Goal: Task Accomplishment & Management: Manage account settings

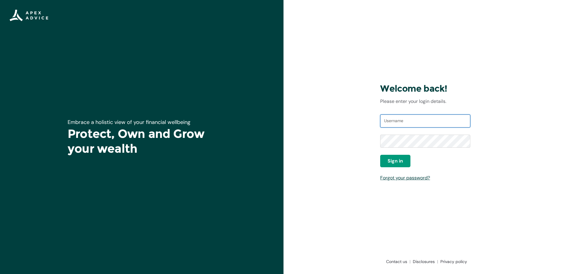
click at [406, 121] on input "Username" at bounding box center [425, 121] width 90 height 13
type input "H"
type input "[EMAIL_ADDRESS][DOMAIN_NAME]"
click at [397, 163] on span "Sign in" at bounding box center [395, 161] width 15 height 7
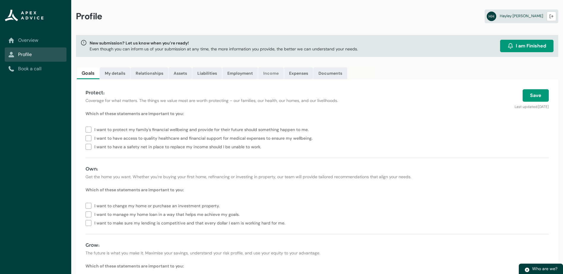
click at [274, 73] on link "Income" at bounding box center [271, 73] width 26 height 12
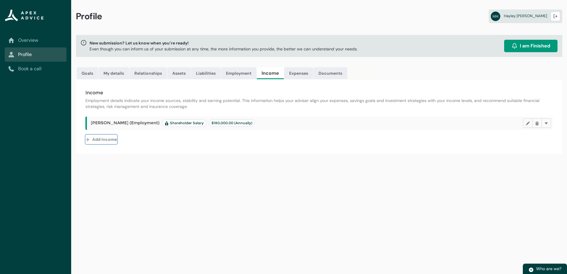
click at [98, 140] on button "Add income" at bounding box center [101, 139] width 32 height 9
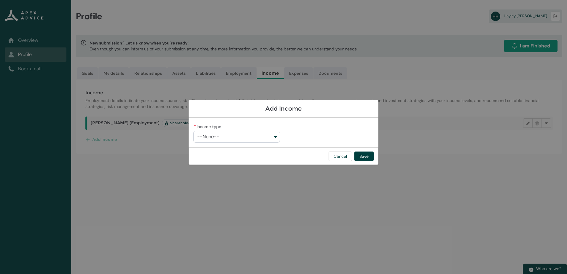
click at [275, 135] on button "--None--" at bounding box center [236, 137] width 87 height 12
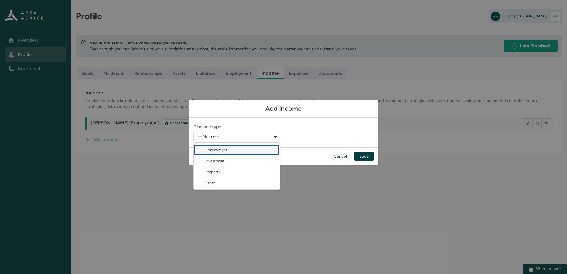
click at [252, 151] on span "Employment" at bounding box center [241, 150] width 71 height 6
type lightning-combobox "Employment"
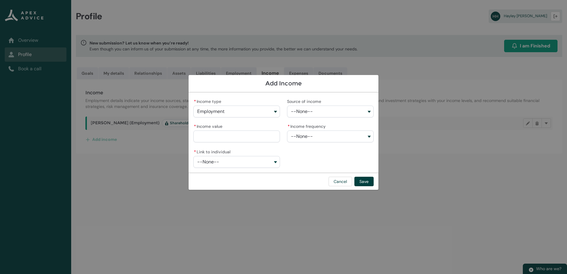
click at [274, 162] on button "--None--" at bounding box center [236, 162] width 87 height 12
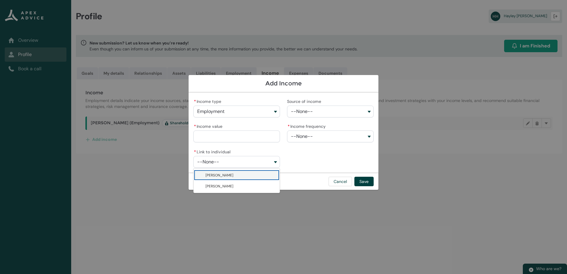
click at [251, 174] on span "[PERSON_NAME]" at bounding box center [241, 175] width 71 height 6
type lightning-combobox "001Q900000OFVmEIAX"
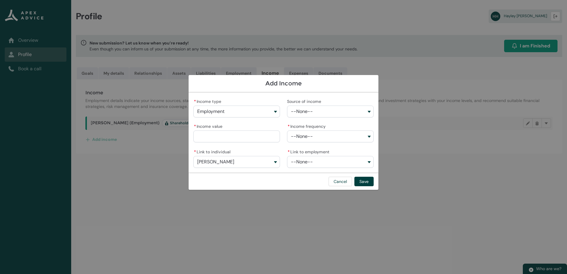
click at [228, 136] on input "* Income value" at bounding box center [236, 137] width 87 height 12
type lightning-primitive-input-simple "1"
type input "*"
type lightning-primitive-input-simple "18"
type input "**"
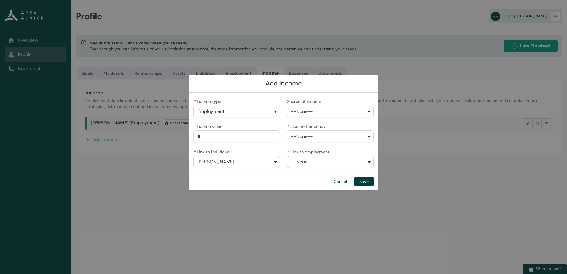
type lightning-primitive-input-simple "180"
type input "***"
type lightning-primitive-input-simple "1800"
type input "****"
type lightning-primitive-input-simple "180000"
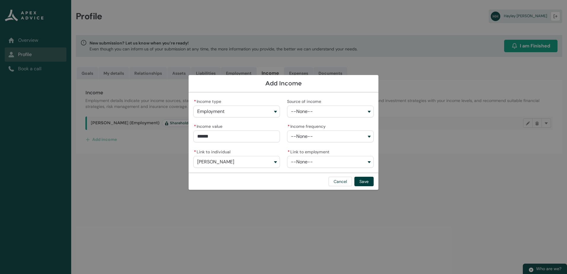
type input "**********"
click at [369, 109] on button "--None--" at bounding box center [330, 112] width 87 height 12
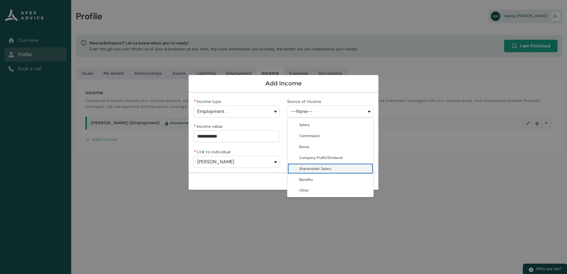
click at [344, 168] on span "Shareholder Salary" at bounding box center [334, 169] width 71 height 6
type lightning-combobox "Shareholder Salary"
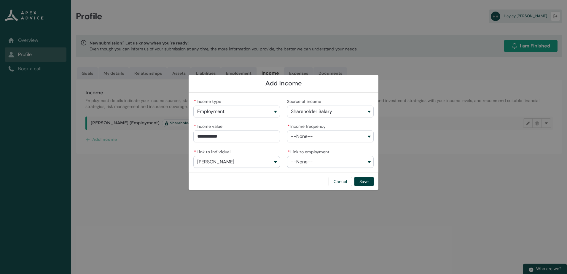
click at [368, 135] on button "--None--" at bounding box center [330, 137] width 87 height 12
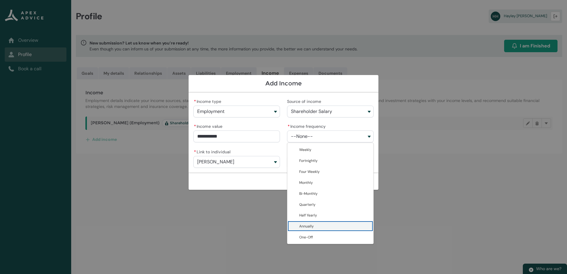
click at [341, 227] on span "Annually" at bounding box center [334, 226] width 71 height 6
type lightning-combobox "Annually"
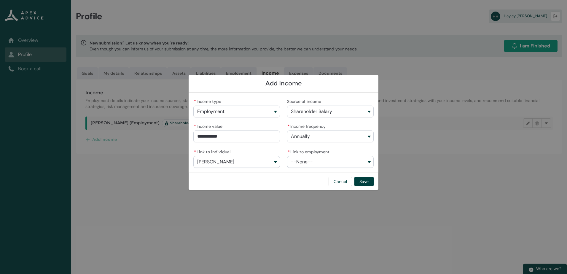
click at [369, 161] on button "--None--" at bounding box center [330, 162] width 87 height 12
click at [371, 163] on button "--None--" at bounding box center [330, 162] width 87 height 12
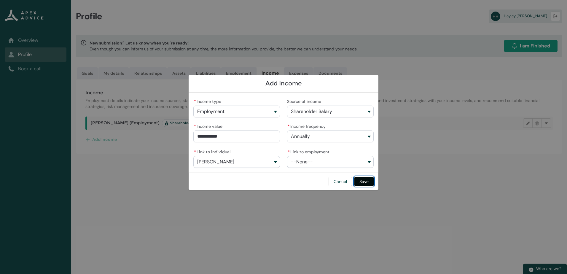
click at [368, 181] on div "Cancel Save" at bounding box center [284, 181] width 190 height 17
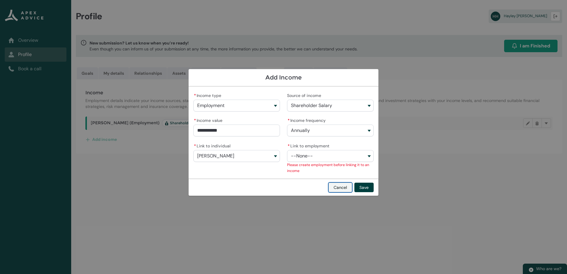
click at [352, 187] on button "Cancel" at bounding box center [340, 187] width 23 height 9
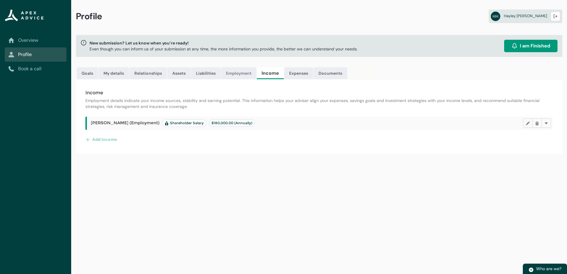
click at [242, 73] on link "Employment" at bounding box center [239, 73] width 36 height 12
click at [128, 136] on button "Add new employment" at bounding box center [110, 139] width 51 height 9
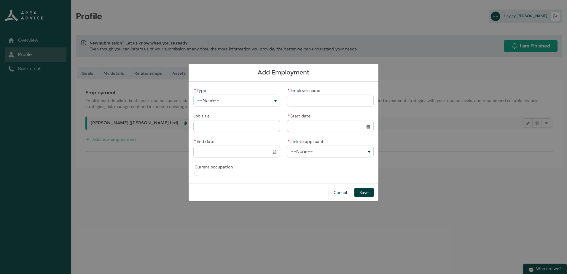
click at [279, 98] on button "--None--" at bounding box center [236, 101] width 87 height 12
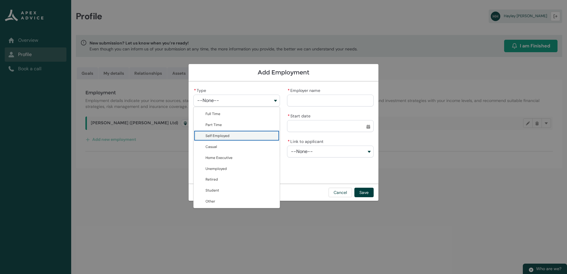
click at [238, 130] on lightning-base-combobox-item "Self Employed" at bounding box center [237, 135] width 86 height 11
type lightning-combobox "Self Employed"
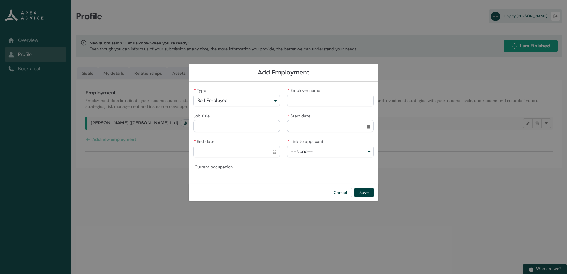
click at [235, 128] on input "Job title" at bounding box center [236, 126] width 87 height 12
type lightning-primitive-input-simple "Director"
type lightning-primitive-input-simple "[PERSON_NAME] Ltd"
type input "**********"
type input "********"
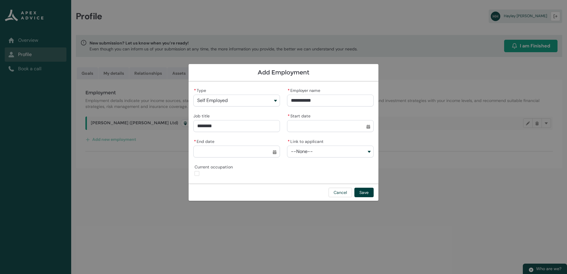
type lightning-input "true"
click at [369, 126] on input "* Start date" at bounding box center [330, 126] width 87 height 12
select select "****"
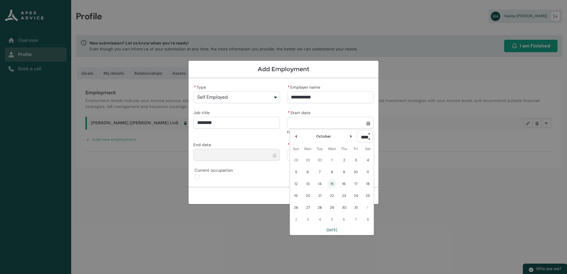
click at [369, 134] on select "**** **** **** **** **** **** **** **** **** **** **** **** **** **** **** ****…" at bounding box center [364, 137] width 15 height 12
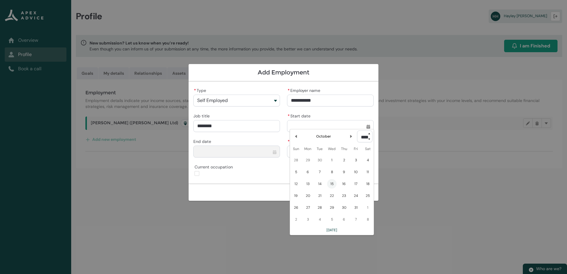
click at [370, 139] on select "**** **** **** **** **** **** **** **** **** **** **** **** **** **** **** ****…" at bounding box center [364, 137] width 15 height 12
type lightning-select "2020"
click at [357, 131] on select "**** **** **** **** **** **** **** **** **** **** **** **** **** **** **** ****…" at bounding box center [364, 137] width 15 height 12
select select "****"
click at [298, 139] on lightning-primitive-icon "Date picker: October" at bounding box center [296, 140] width 4 height 4
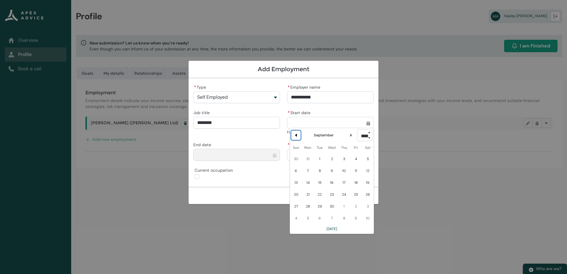
click at [298, 139] on button "Previous Month" at bounding box center [295, 135] width 9 height 9
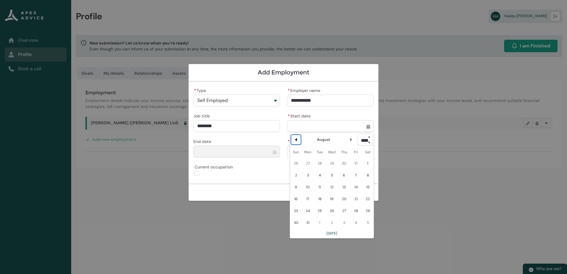
click at [298, 139] on lightning-primitive-icon "Date picker: August" at bounding box center [296, 140] width 4 height 4
click at [298, 139] on lightning-primitive-icon "Date picker: July" at bounding box center [296, 140] width 4 height 4
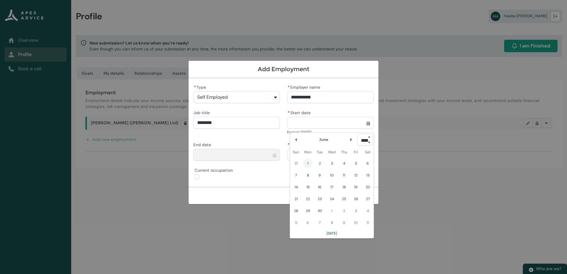
click at [305, 163] on span "1" at bounding box center [307, 163] width 9 height 9
type lightning-datepicker "[DATE]"
type lightning-input "[DATE]"
type input "*********"
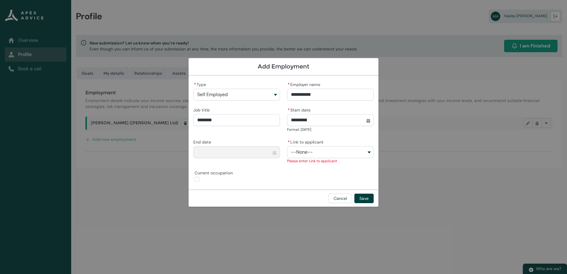
click at [371, 152] on button "--None--" at bounding box center [330, 152] width 87 height 12
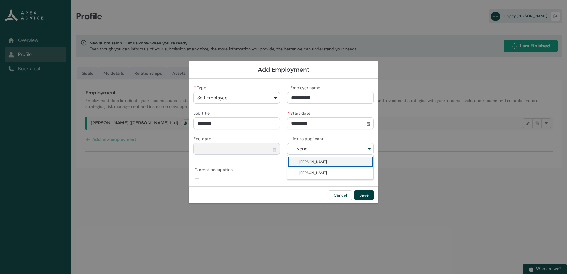
click at [344, 158] on lightning-base-combobox-item "[PERSON_NAME]" at bounding box center [330, 161] width 86 height 11
type lightning-combobox "001Q900000OFVmEIAX"
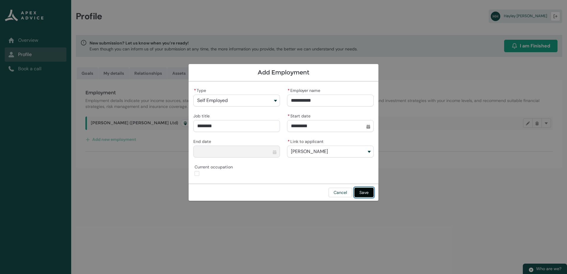
click at [364, 195] on button "Save" at bounding box center [364, 192] width 19 height 9
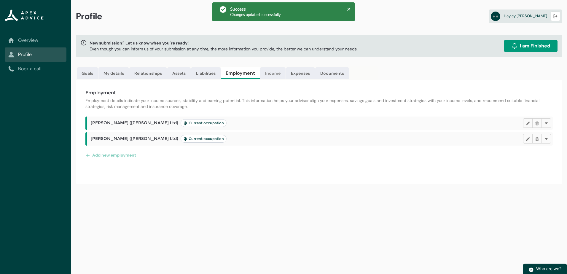
click at [279, 73] on link "Income" at bounding box center [273, 73] width 26 height 12
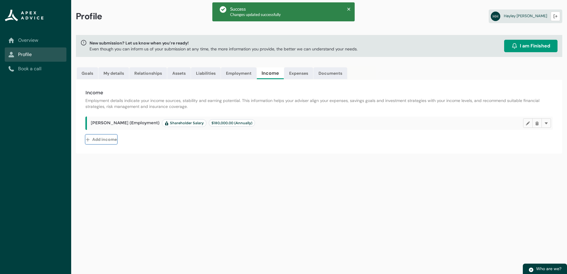
click at [110, 140] on button "Add income" at bounding box center [101, 139] width 32 height 9
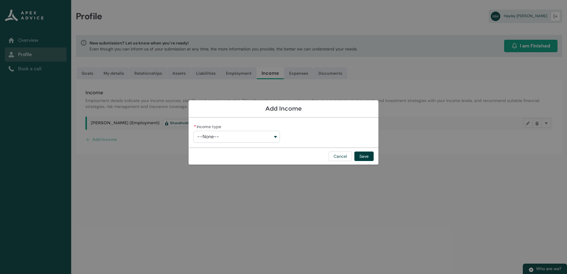
click at [277, 137] on button "--None--" at bounding box center [236, 137] width 87 height 12
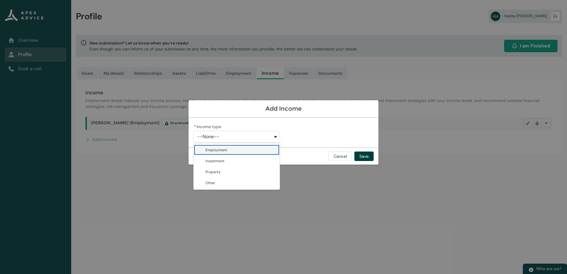
drag, startPoint x: 247, startPoint y: 154, endPoint x: 285, endPoint y: 150, distance: 38.4
click at [249, 153] on lightning-base-combobox-item "Employment" at bounding box center [237, 149] width 86 height 11
type lightning-combobox "Employment"
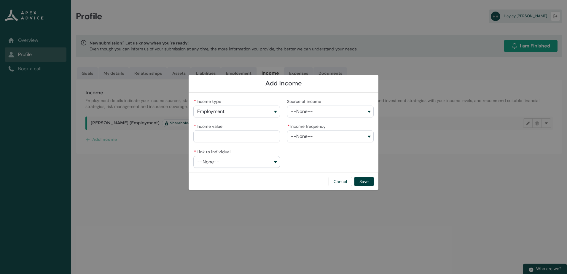
click at [263, 137] on input "* Income value" at bounding box center [236, 137] width 87 height 12
type lightning-primitive-input-simple "180000"
type input "**********"
click at [276, 163] on button "--None--" at bounding box center [236, 162] width 87 height 12
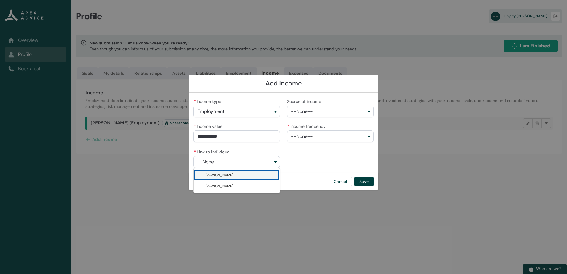
click at [255, 175] on span "[PERSON_NAME]" at bounding box center [241, 175] width 71 height 6
type lightning-combobox "001Q900000OFVmEIAX"
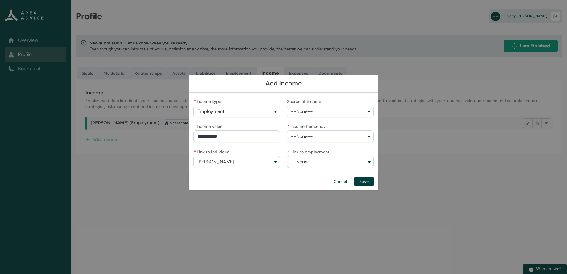
click at [369, 136] on button "--None--" at bounding box center [330, 137] width 87 height 12
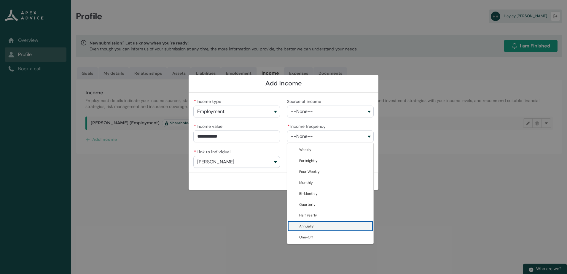
click at [342, 225] on span "Annually" at bounding box center [334, 226] width 71 height 6
type lightning-combobox "Annually"
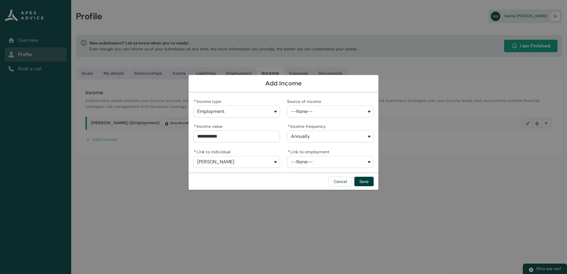
click at [371, 162] on button "--None--" at bounding box center [330, 162] width 87 height 12
click at [346, 173] on span "[PERSON_NAME] Ltd" at bounding box center [334, 175] width 71 height 6
type lightning-combobox "a0fQ900000BbiN7IAJ"
click at [368, 181] on button "Save" at bounding box center [364, 181] width 19 height 9
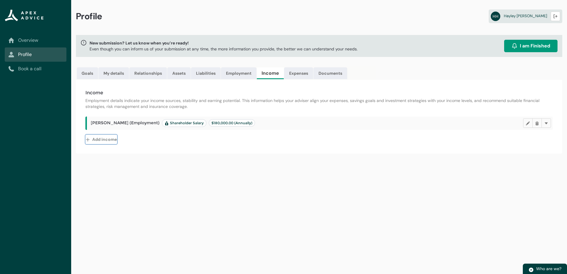
click at [110, 142] on button "Add income" at bounding box center [101, 139] width 32 height 9
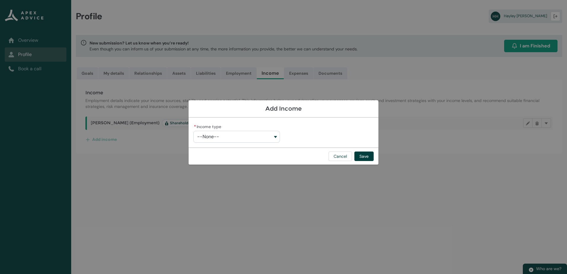
drag, startPoint x: 276, startPoint y: 136, endPoint x: 261, endPoint y: 136, distance: 14.8
click at [276, 136] on button "--None--" at bounding box center [236, 137] width 87 height 12
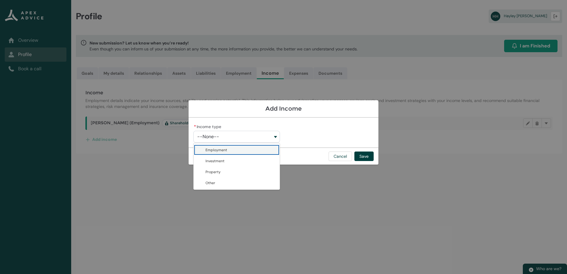
click at [218, 149] on span "Employment" at bounding box center [217, 150] width 22 height 6
type lightning-combobox "Employment"
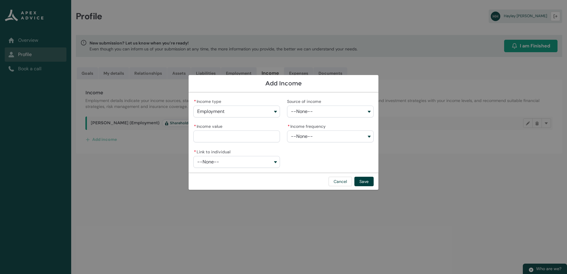
click at [263, 138] on input "* Income value" at bounding box center [236, 137] width 87 height 12
type lightning-primitive-input-simple "180000"
type input "**********"
click at [276, 162] on button "--None--" at bounding box center [236, 162] width 87 height 12
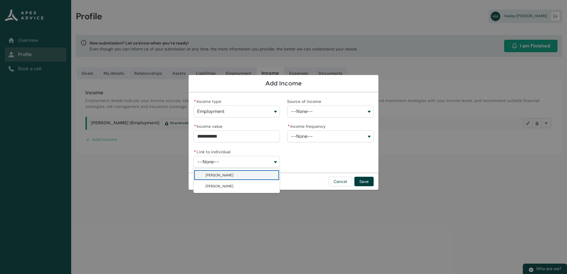
click at [244, 175] on span "[PERSON_NAME]" at bounding box center [241, 175] width 71 height 6
type lightning-combobox "001Q900000OFVmEIAX"
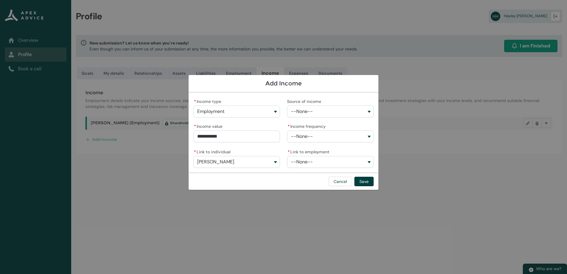
click at [369, 112] on button "--None--" at bounding box center [330, 112] width 87 height 12
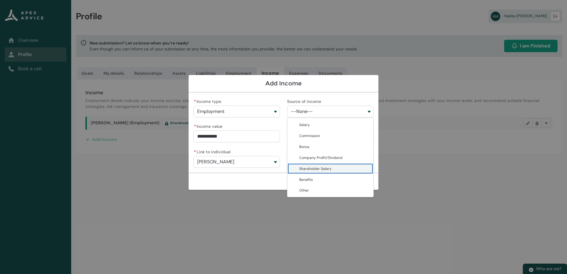
click at [342, 171] on span "Shareholder Salary" at bounding box center [334, 169] width 71 height 6
type lightning-combobox "Shareholder Salary"
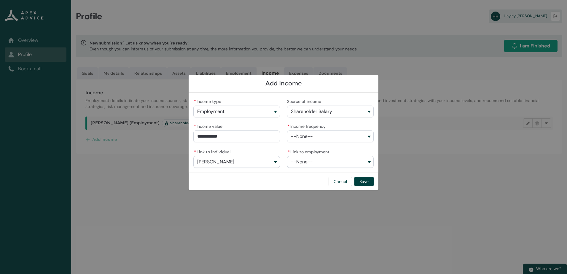
click at [372, 138] on button "--None--" at bounding box center [330, 137] width 87 height 12
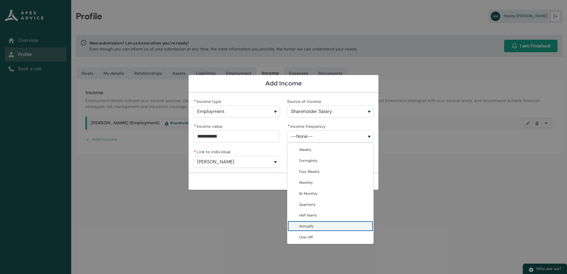
click at [311, 229] on span "Annually" at bounding box center [306, 226] width 15 height 6
type lightning-combobox "Annually"
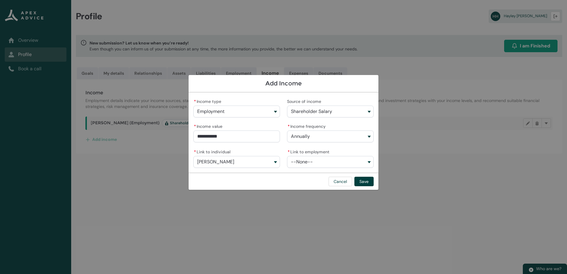
click at [367, 163] on button "--None--" at bounding box center [330, 162] width 87 height 12
click at [323, 177] on span "[PERSON_NAME] Ltd" at bounding box center [334, 175] width 71 height 6
type lightning-combobox "a0fQ900000BbiN7IAJ"
click at [365, 183] on button "Save" at bounding box center [364, 181] width 19 height 9
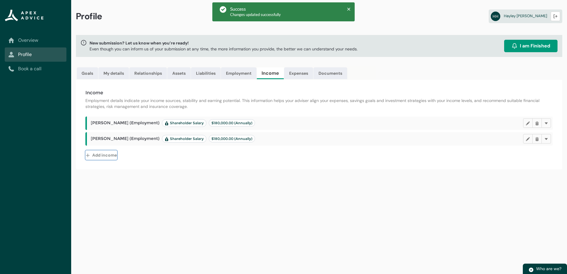
click at [101, 154] on button "Add income" at bounding box center [101, 154] width 32 height 9
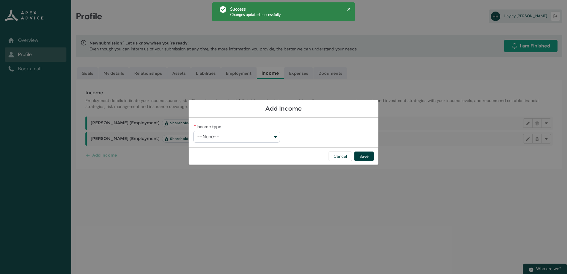
click at [274, 136] on button "--None--" at bounding box center [236, 137] width 87 height 12
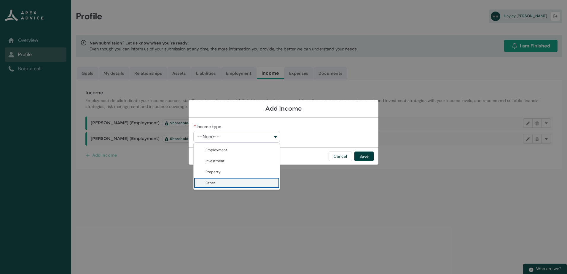
click at [238, 180] on span "Other" at bounding box center [241, 183] width 71 height 6
type lightning-combobox "Other"
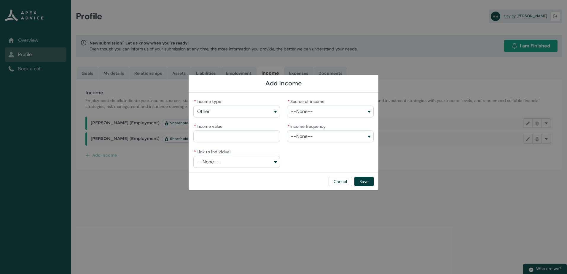
click at [276, 163] on button "--None--" at bounding box center [236, 162] width 87 height 12
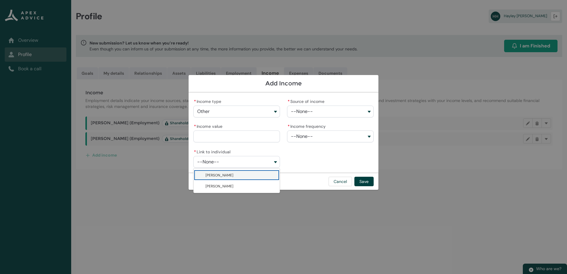
click at [276, 163] on button "--None--" at bounding box center [236, 162] width 87 height 12
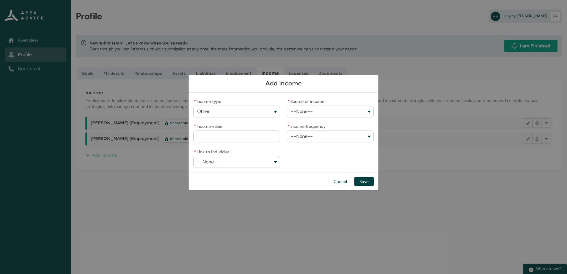
click at [369, 134] on button "--None--" at bounding box center [330, 137] width 87 height 12
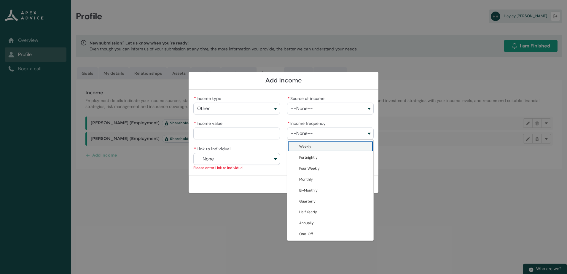
click at [425, 201] on section "Add Income * Income type Other Employment Investment Property Other * Source of…" at bounding box center [283, 137] width 567 height 274
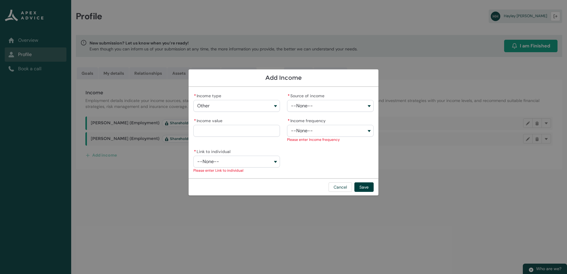
click at [228, 133] on input "* Income value" at bounding box center [236, 131] width 87 height 12
click at [345, 185] on button "Cancel" at bounding box center [340, 186] width 23 height 9
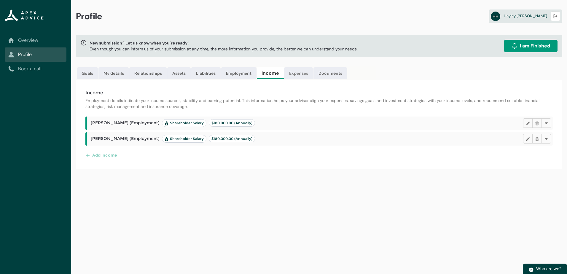
click at [304, 73] on link "Expenses" at bounding box center [298, 73] width 29 height 12
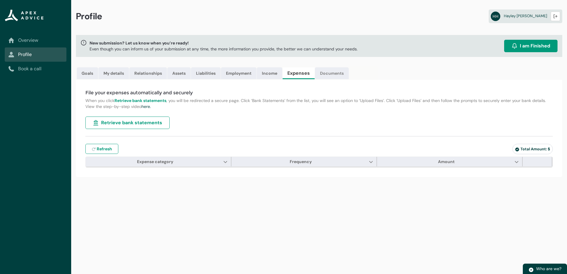
type input "***"
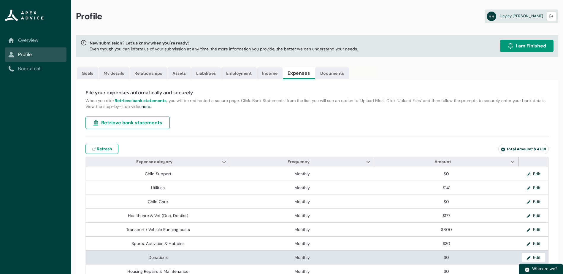
scroll to position [151, 0]
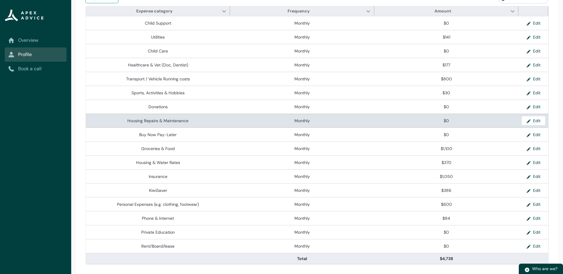
click at [395, 121] on span "$0" at bounding box center [445, 121] width 139 height 6
click at [527, 120] on lightning-primitive-icon "button" at bounding box center [529, 120] width 7 height 9
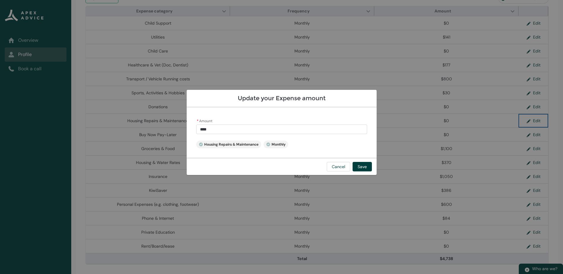
type input "*"
drag, startPoint x: 216, startPoint y: 128, endPoint x: 193, endPoint y: 129, distance: 22.6
click at [193, 129] on div "* Amount * Housing Repairs & Maintenance Monthly" at bounding box center [282, 132] width 190 height 50
type lightning-primitive-input-simple "4"
type input "*"
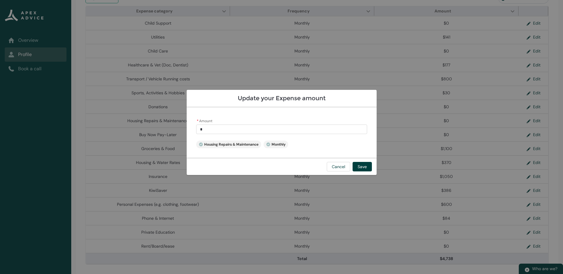
type lightning-primitive-input-simple "40"
type input "**"
type lightning-primitive-input-simple "400"
type input "***"
type lightning-primitive-input-simple "400."
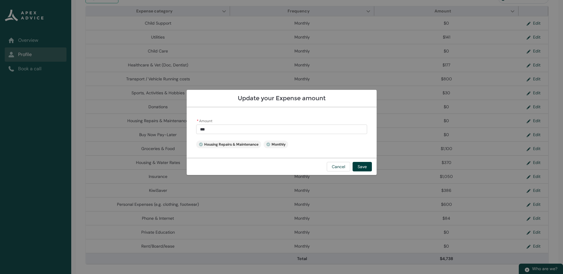
type input "****"
type lightning-primitive-input-simple "400.0"
type input "******"
click at [357, 166] on button "Save" at bounding box center [361, 166] width 19 height 9
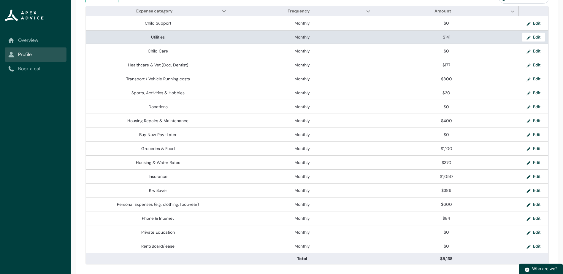
click at [366, 37] on span "Monthly" at bounding box center [301, 37] width 139 height 6
click at [532, 36] on button "Edit" at bounding box center [533, 37] width 23 height 9
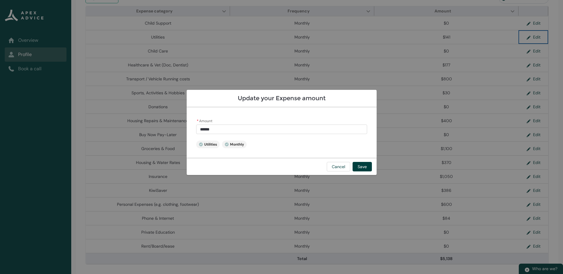
type input "***"
drag, startPoint x: 222, startPoint y: 127, endPoint x: 187, endPoint y: 126, distance: 35.3
click at [187, 126] on div "* Amount *** Utilities Monthly" at bounding box center [282, 132] width 190 height 50
type lightning-primitive-input-simple "2"
type input "*"
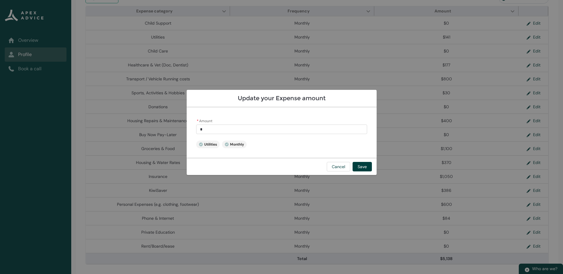
type lightning-primitive-input-simple "25"
type input "**"
type lightning-primitive-input-simple "250"
type input "***"
type lightning-primitive-input-simple "250."
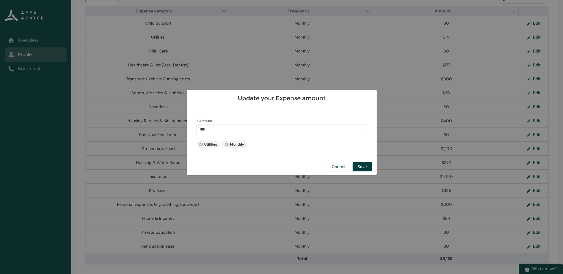
type input "****"
type lightning-primitive-input-simple "250.0"
type input "******"
click at [360, 166] on button "Save" at bounding box center [361, 166] width 19 height 9
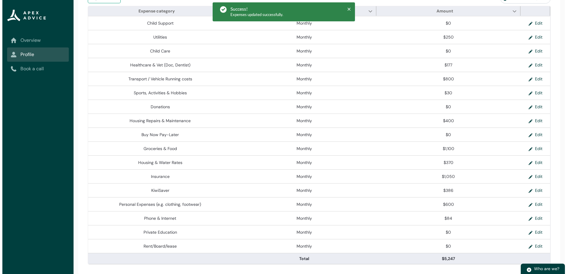
scroll to position [0, 0]
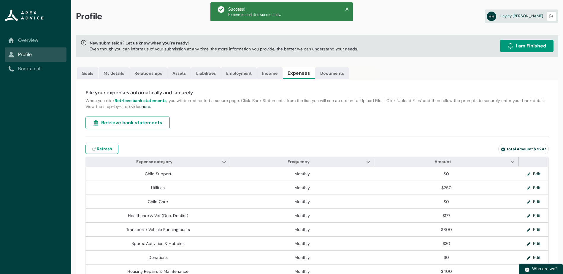
click at [166, 15] on div "Profile HH [PERSON_NAME] Logout" at bounding box center [317, 17] width 492 height 35
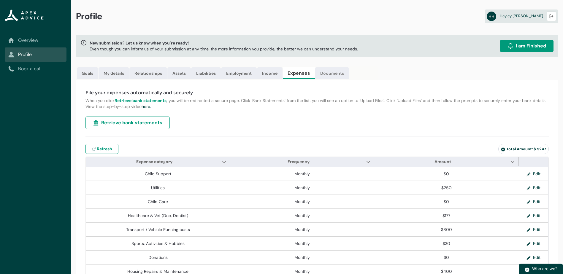
click at [337, 73] on link "Documents" at bounding box center [332, 73] width 34 height 12
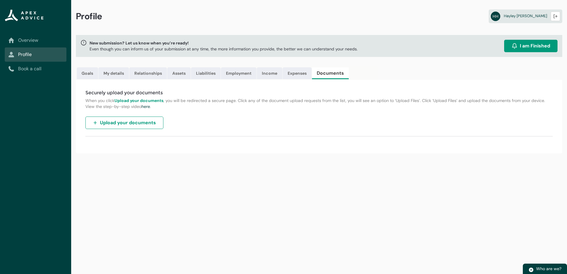
click at [533, 48] on span "I am Finished" at bounding box center [535, 45] width 30 height 7
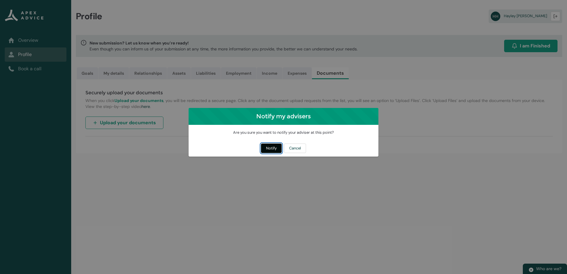
click at [276, 147] on button "Notify" at bounding box center [271, 148] width 21 height 9
